Goal: Information Seeking & Learning: Check status

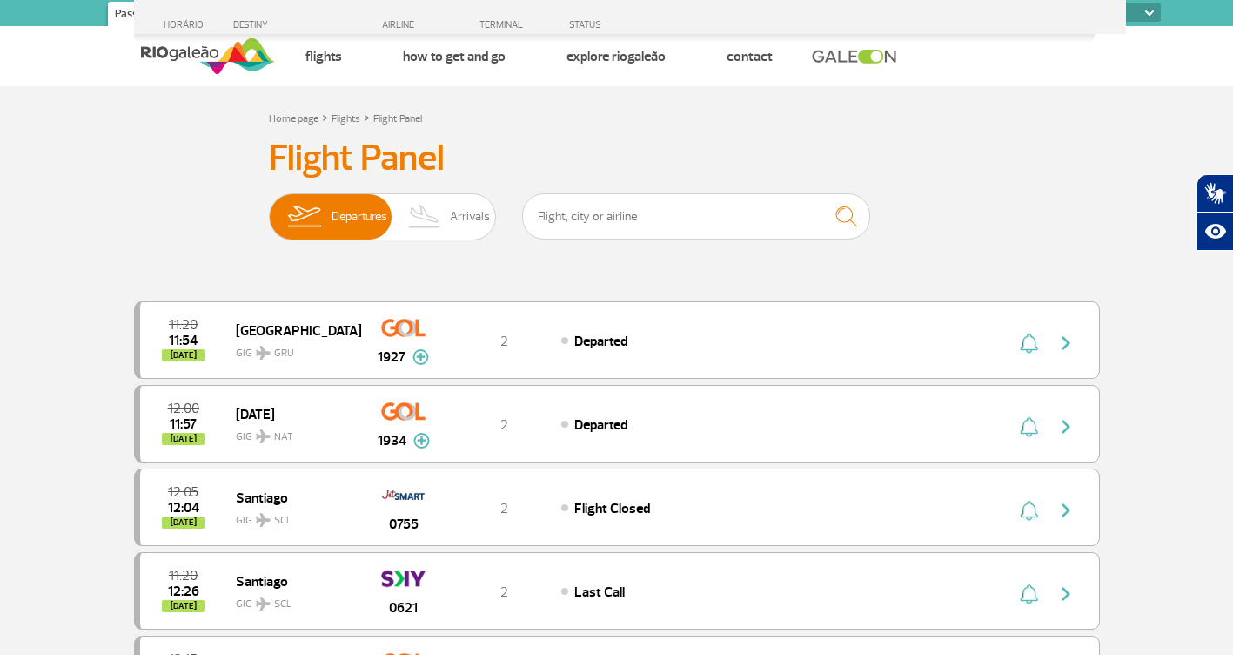
select select
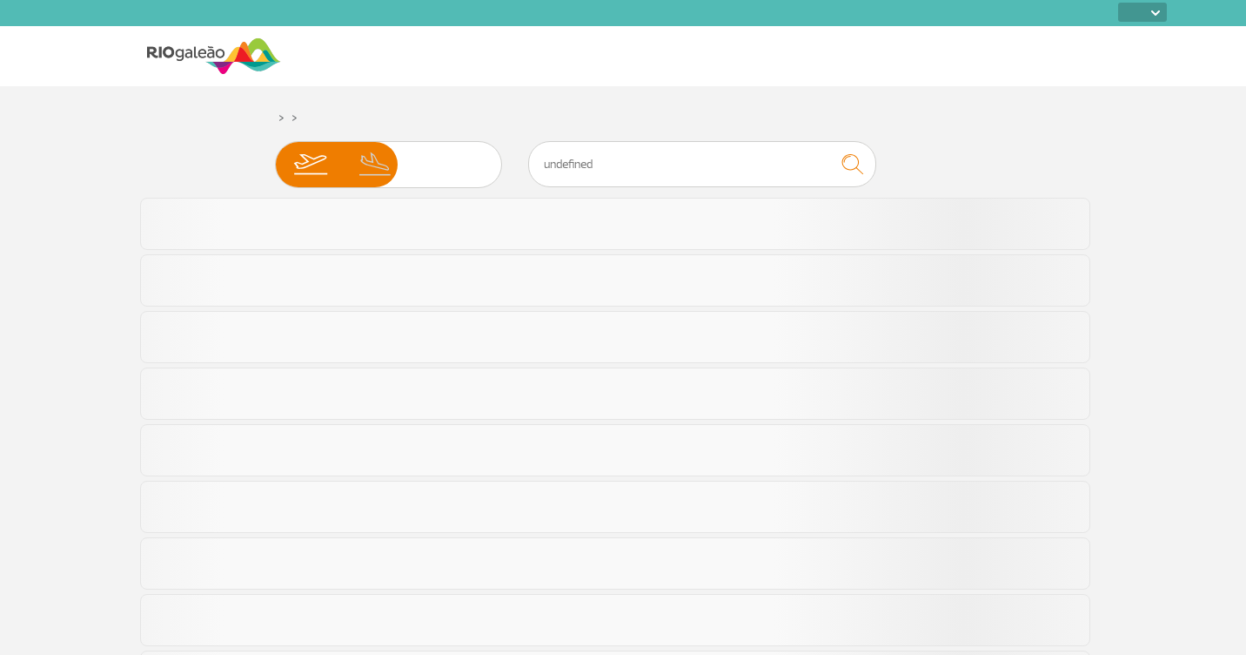
select select
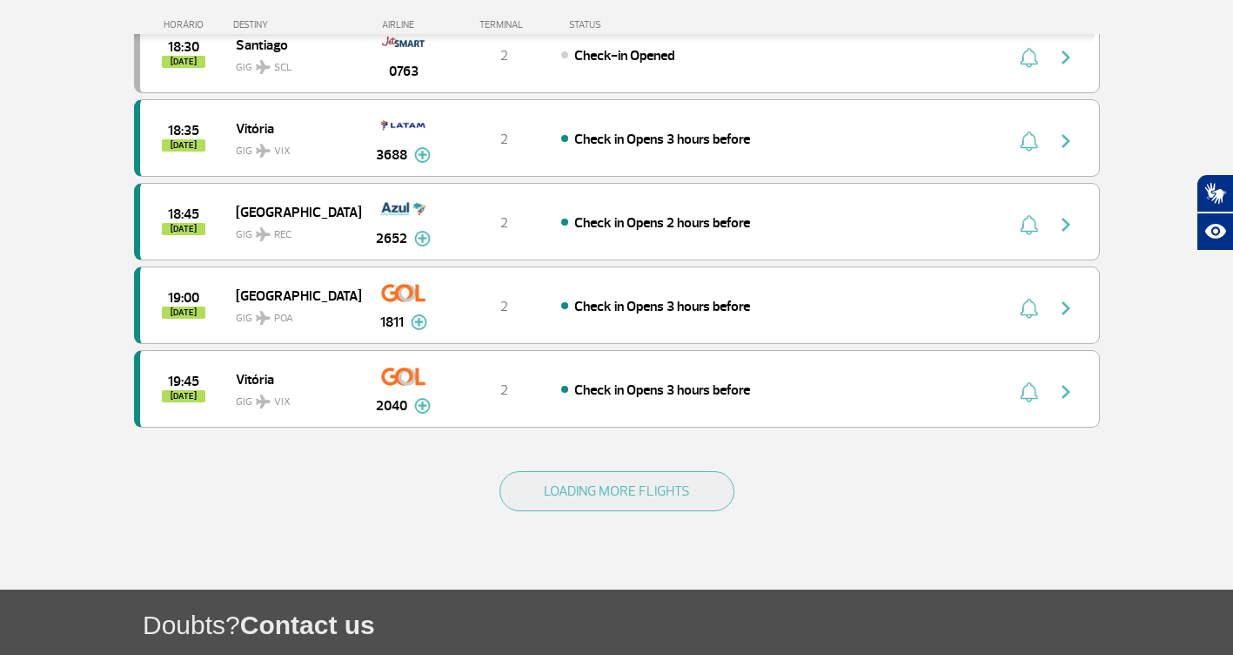
scroll to position [1567, 0]
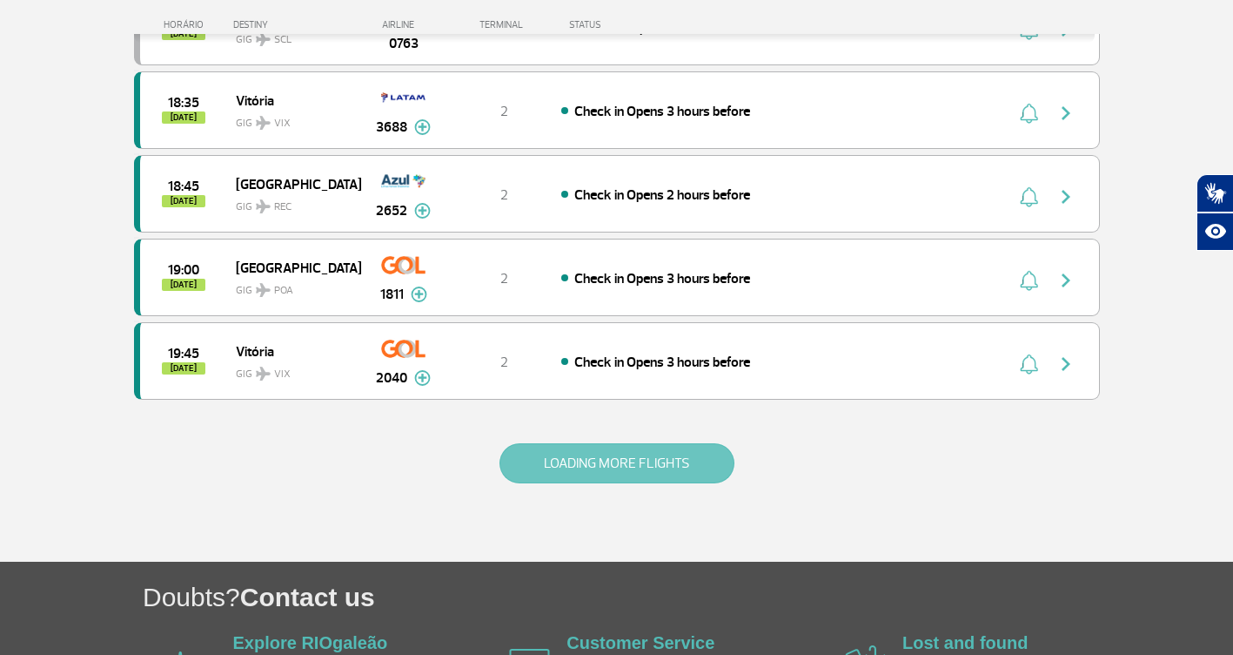
click at [697, 470] on button "LOADING MORE FLIGHTS" at bounding box center [617, 463] width 235 height 40
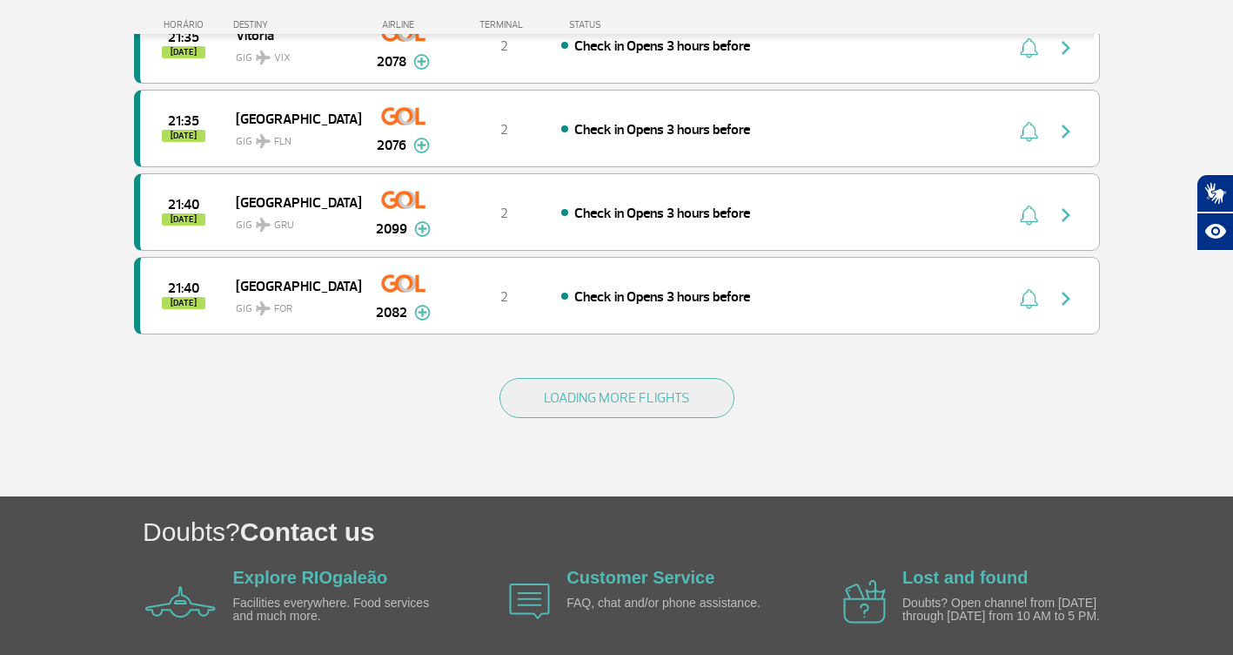
scroll to position [3375, 0]
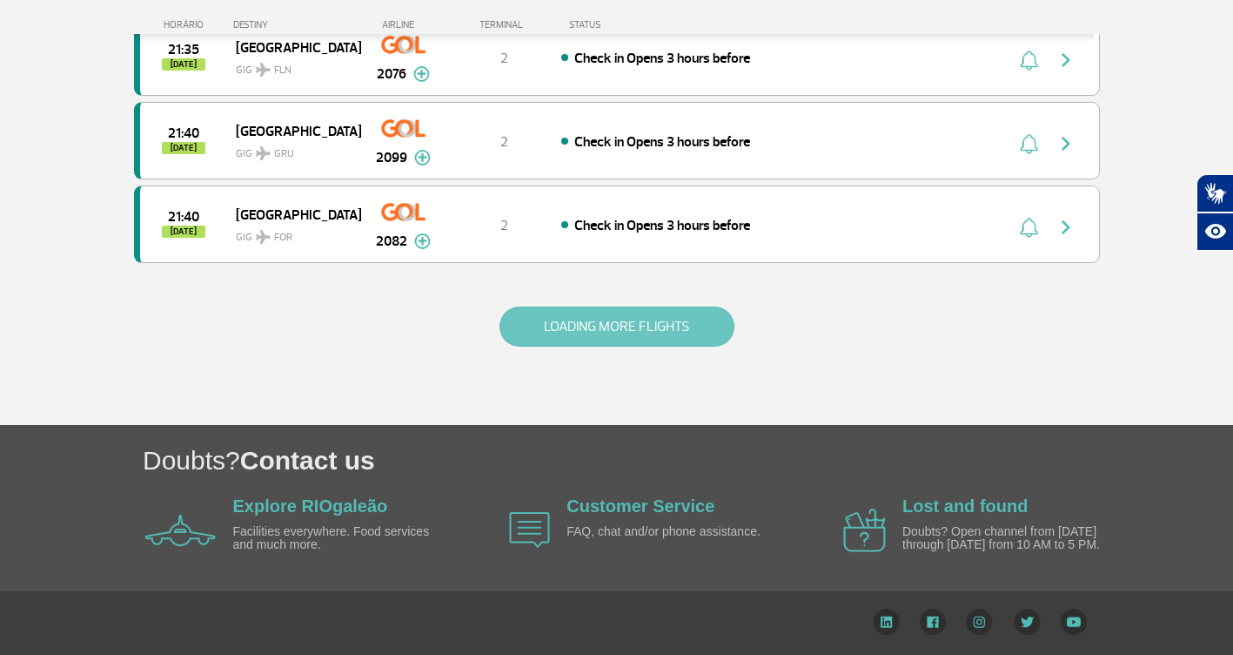
click at [578, 313] on button "LOADING MORE FLIGHTS" at bounding box center [617, 326] width 235 height 40
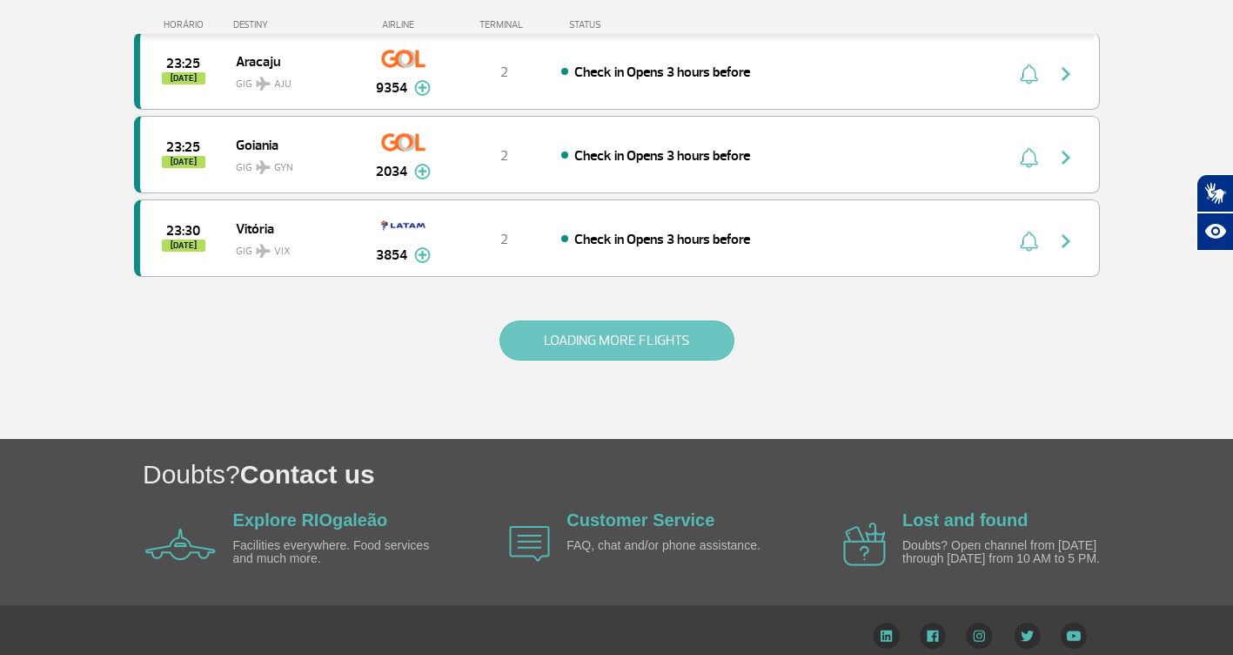
scroll to position [5046, 0]
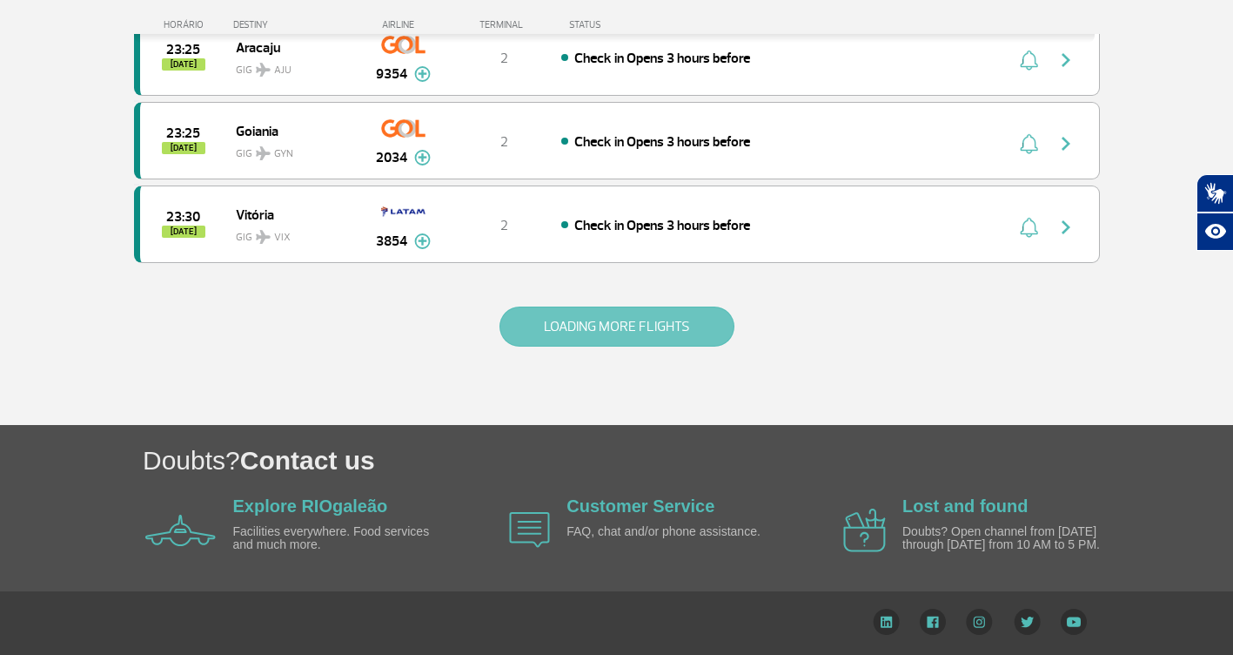
click at [638, 311] on button "LOADING MORE FLIGHTS" at bounding box center [617, 326] width 235 height 40
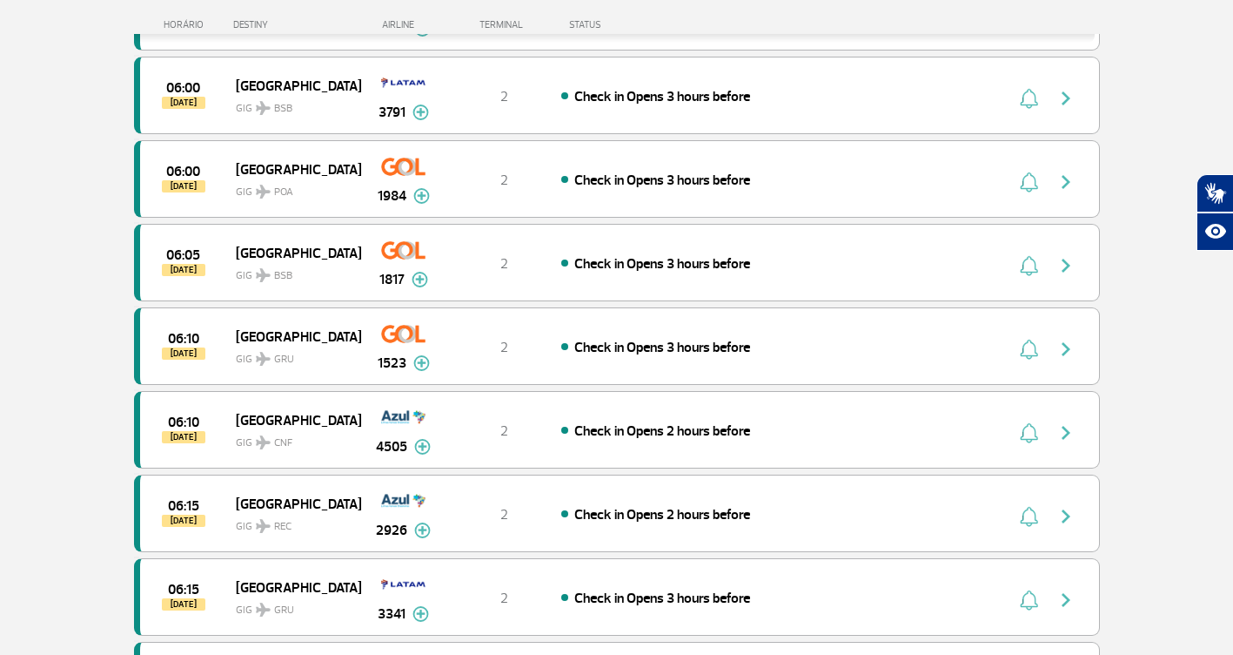
scroll to position [6700, 0]
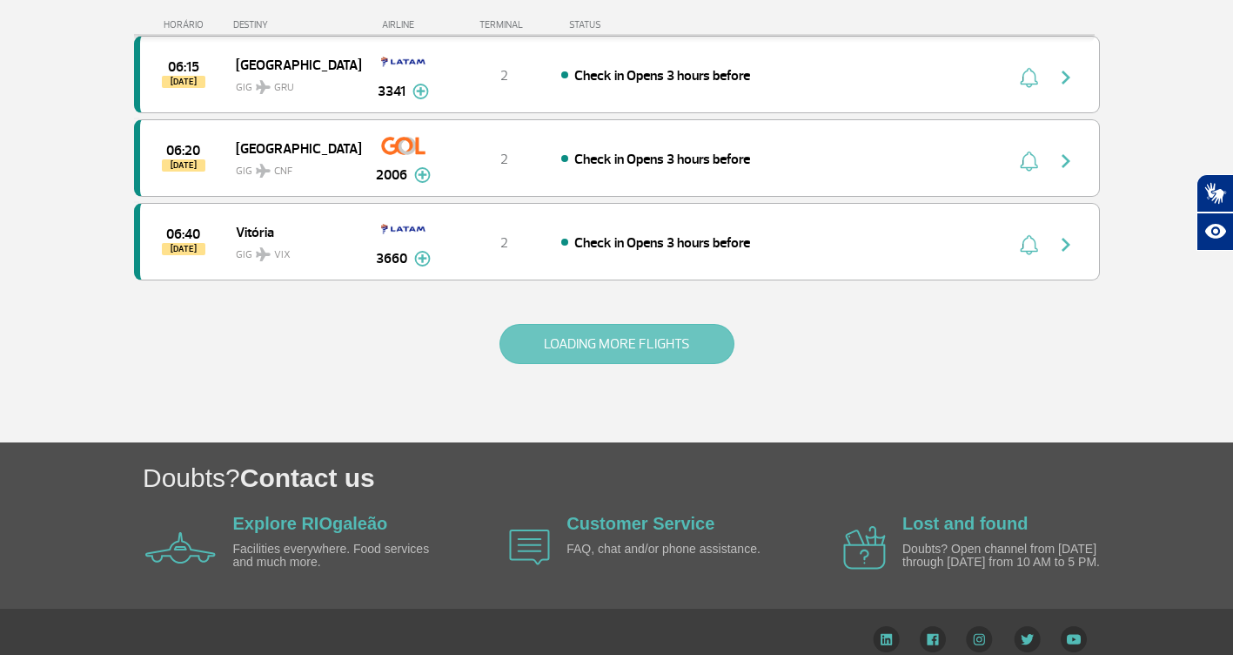
click at [690, 350] on button "LOADING MORE FLIGHTS" at bounding box center [617, 344] width 235 height 40
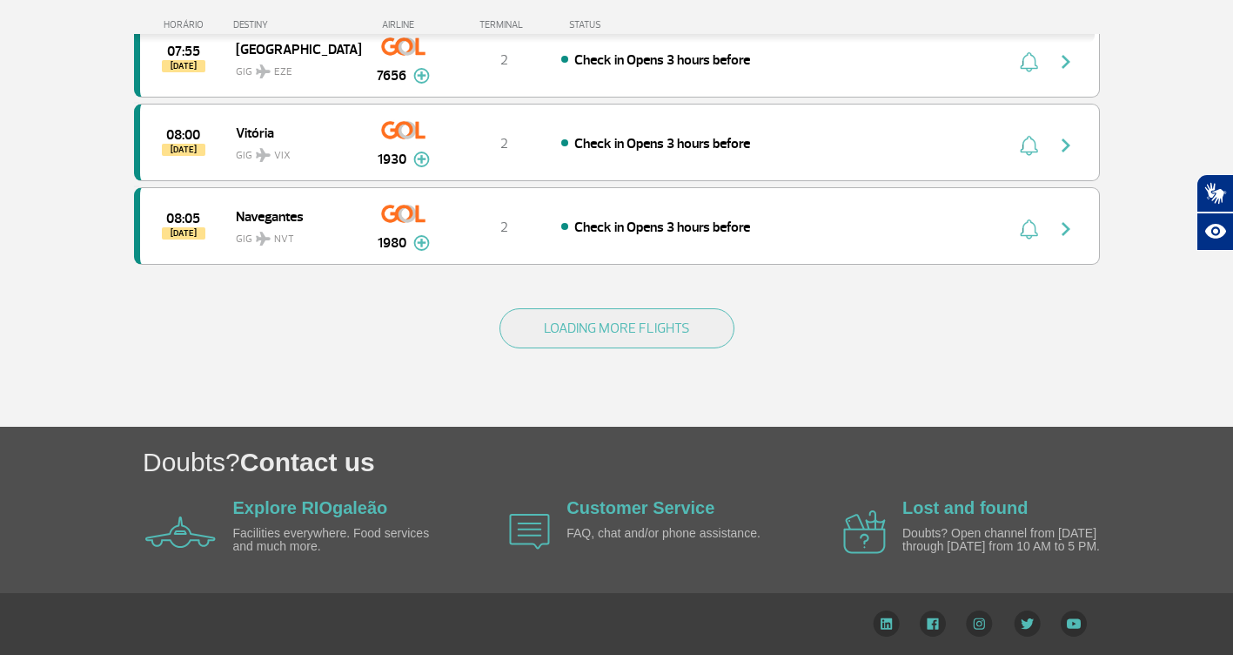
scroll to position [8388, 0]
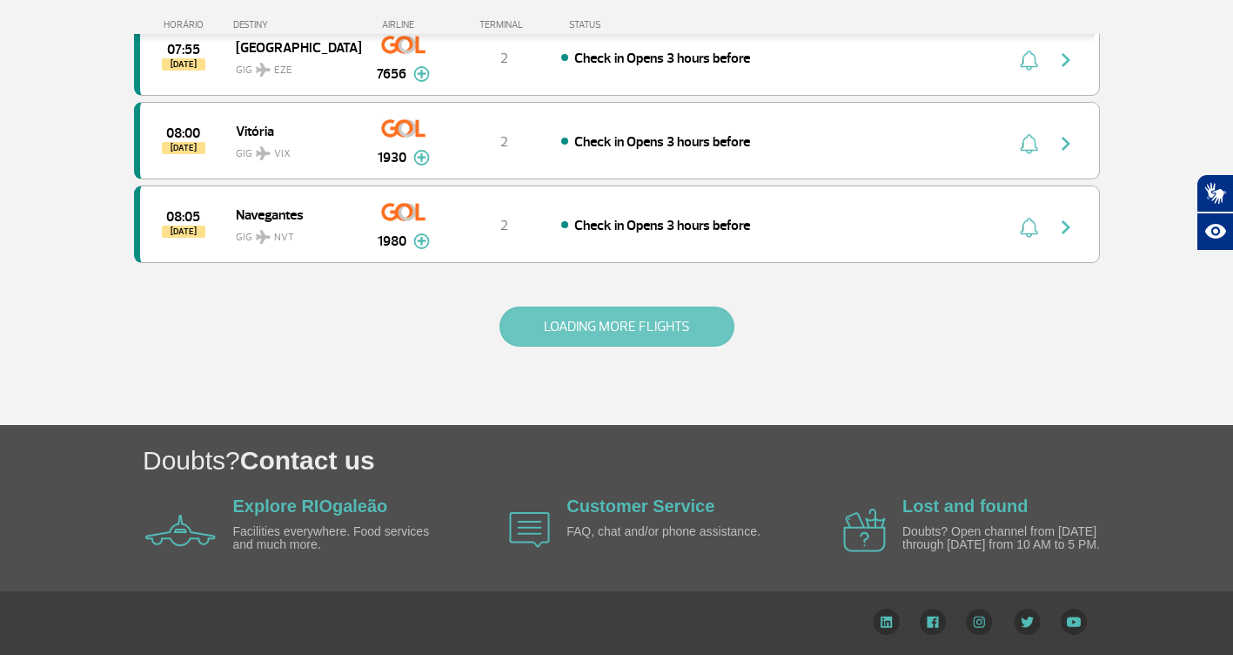
click at [561, 319] on button "LOADING MORE FLIGHTS" at bounding box center [617, 326] width 235 height 40
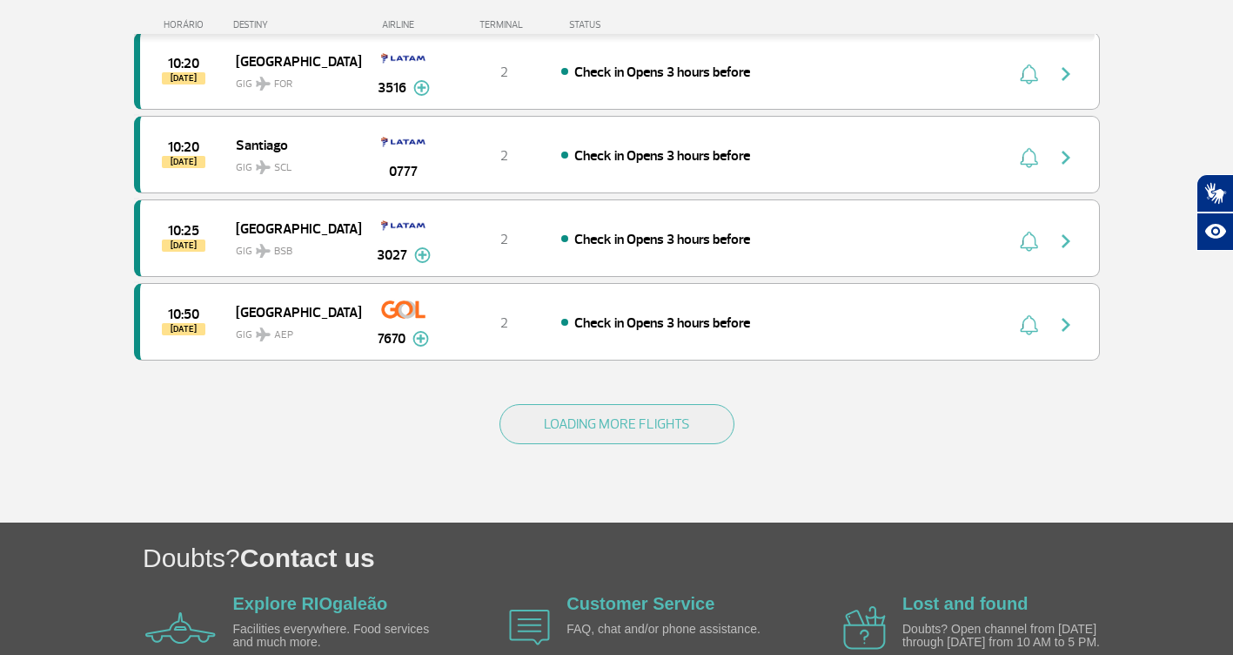
scroll to position [10060, 0]
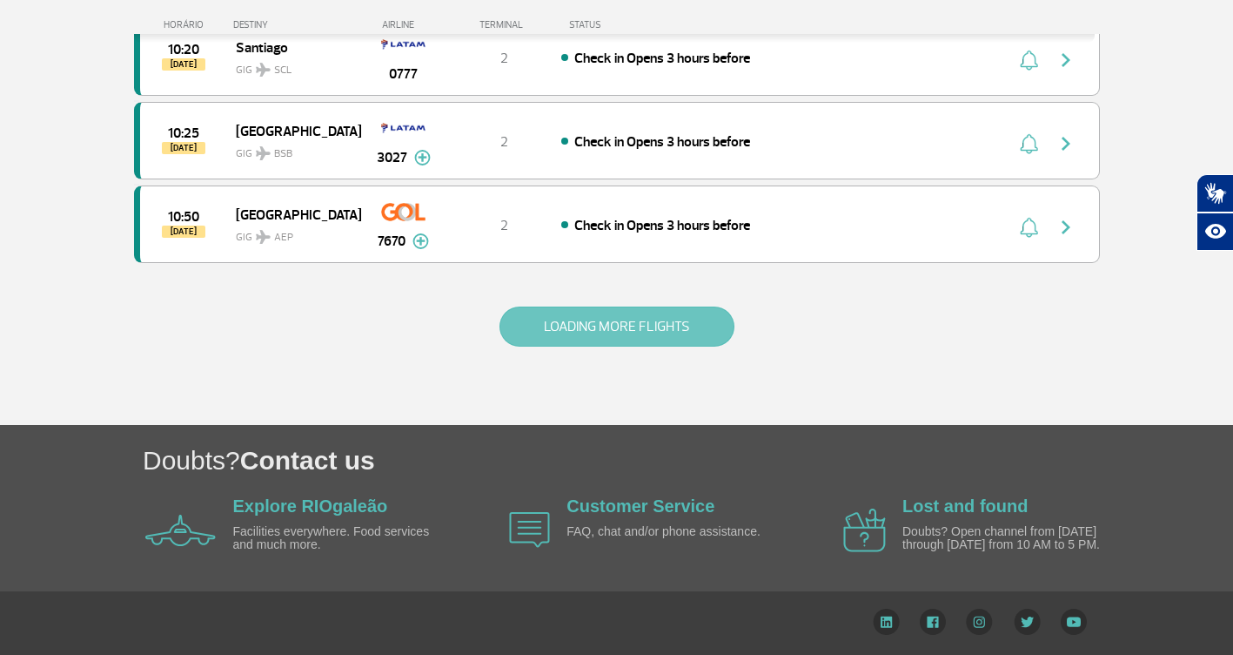
click at [640, 339] on button "LOADING MORE FLIGHTS" at bounding box center [617, 326] width 235 height 40
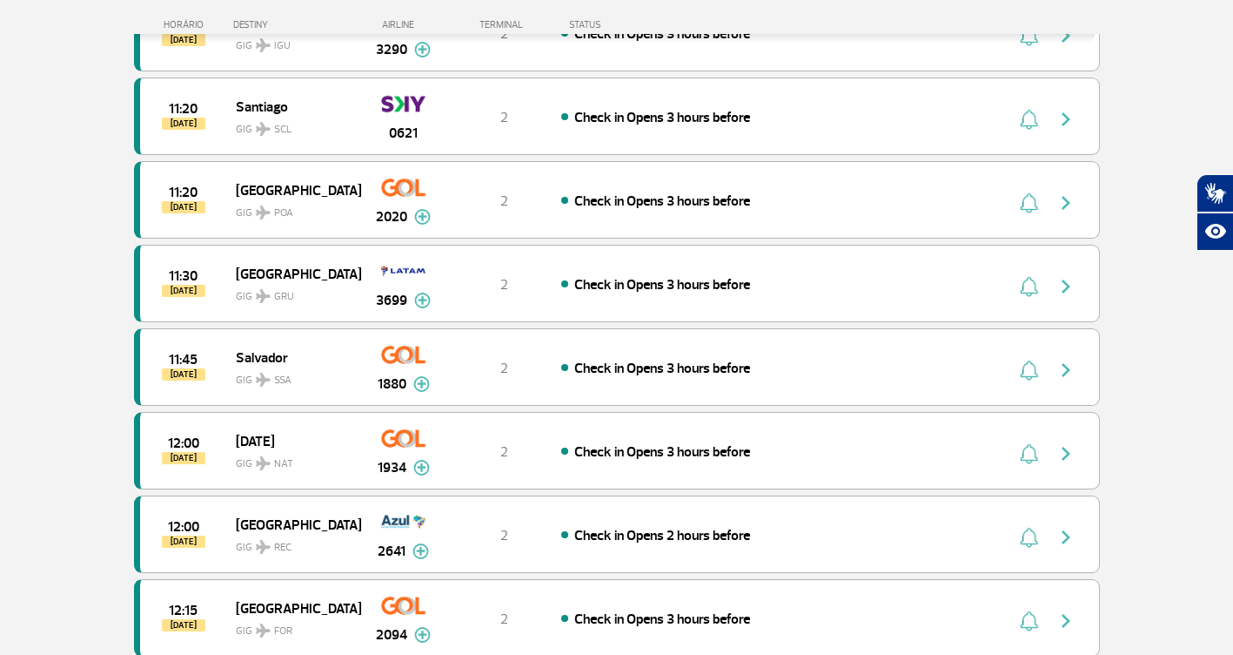
scroll to position [11452, 0]
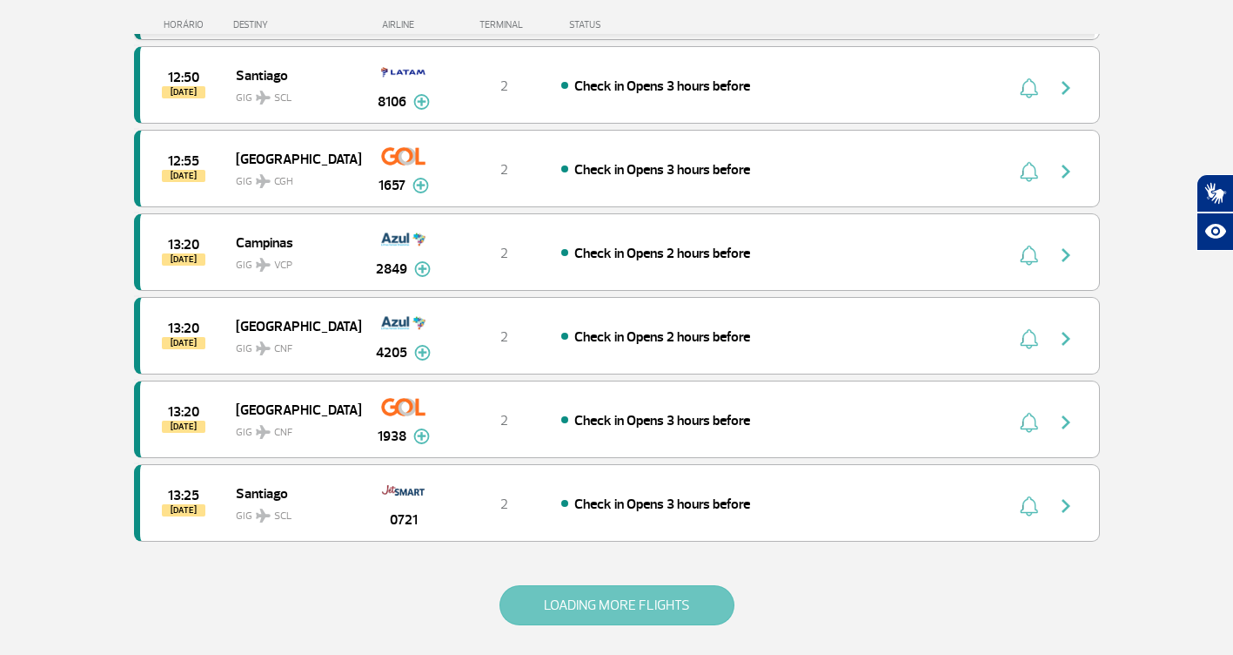
click at [629, 606] on button "LOADING MORE FLIGHTS" at bounding box center [617, 605] width 235 height 40
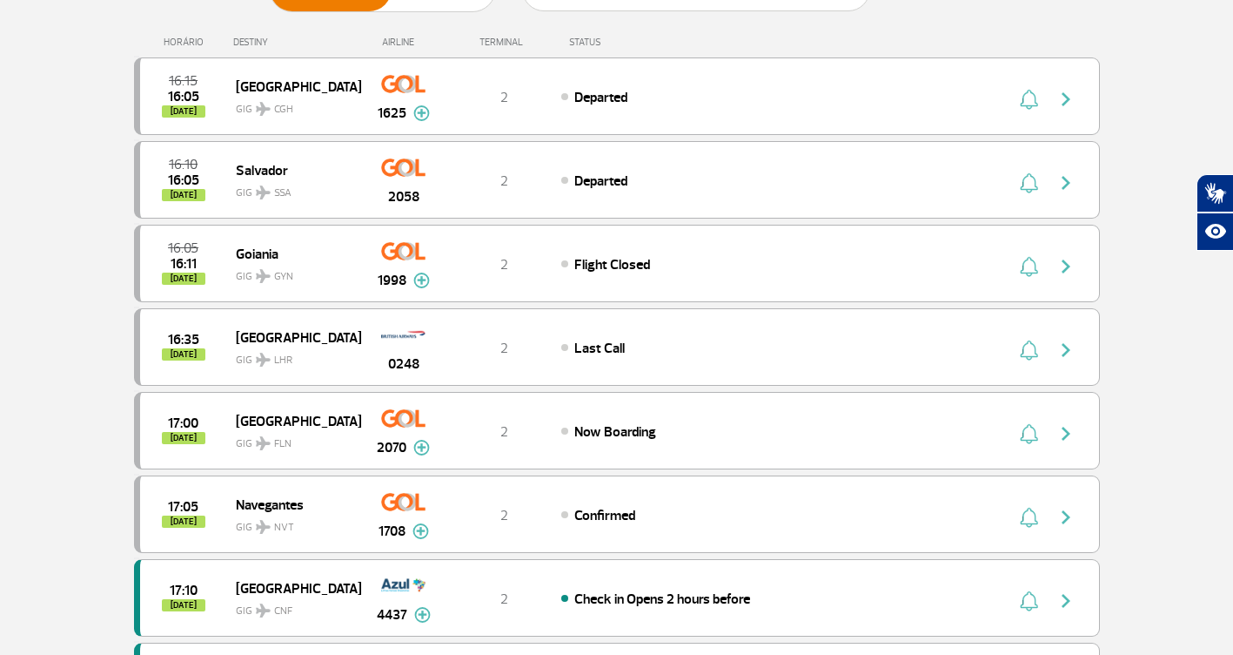
scroll to position [0, 0]
